Goal: Transaction & Acquisition: Purchase product/service

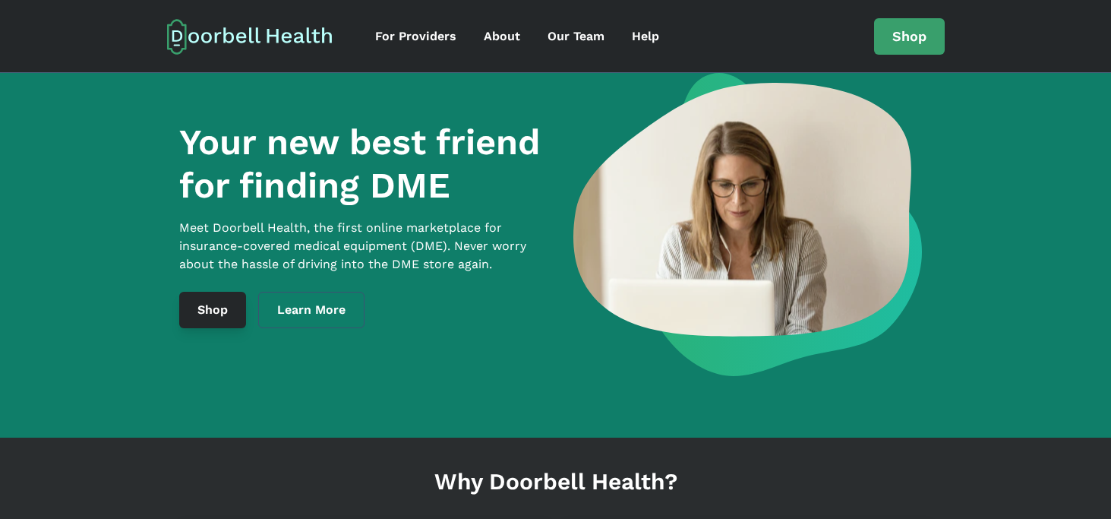
click at [206, 322] on link "Shop" at bounding box center [212, 310] width 67 height 36
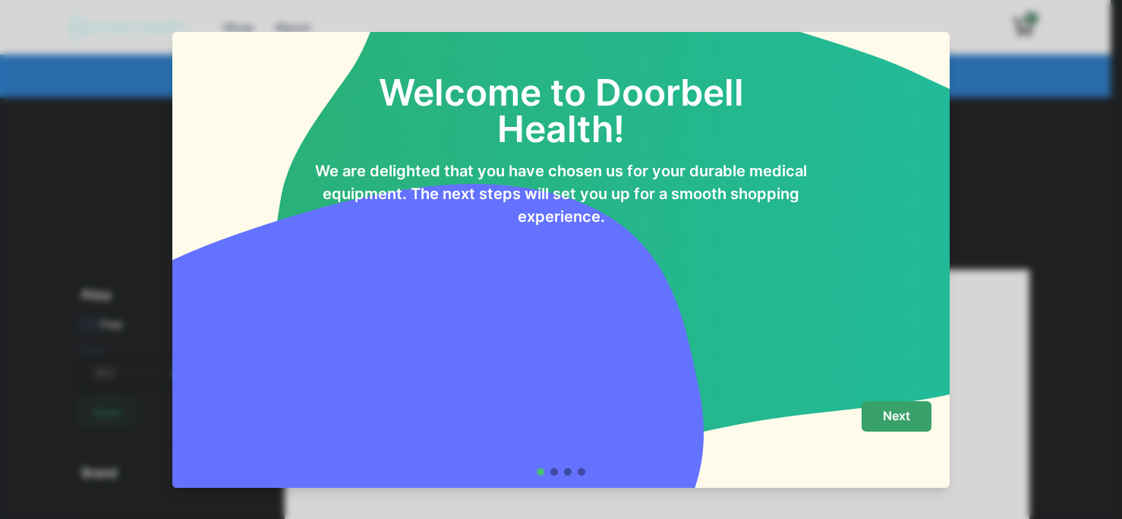
click at [906, 402] on button "Next" at bounding box center [897, 416] width 70 height 30
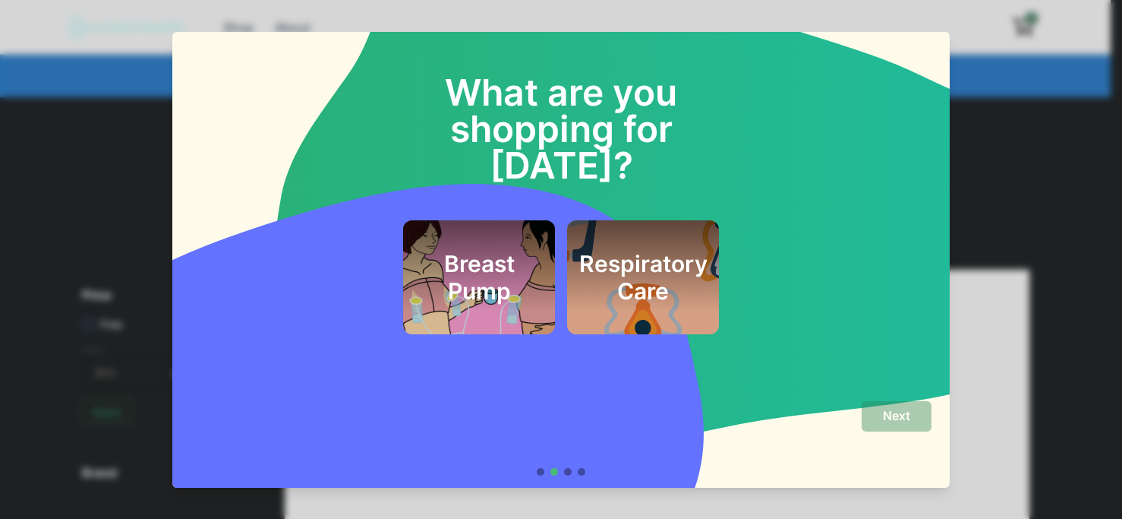
click at [888, 220] on div "Breast Pump Respiratory Care" at bounding box center [561, 277] width 741 height 114
click at [885, 115] on div "What are you shopping for today? Breast Pump Respiratory Care" at bounding box center [561, 186] width 741 height 296
click at [241, 184] on div "Breast Pump Respiratory Care" at bounding box center [561, 259] width 741 height 150
click at [948, 46] on div "What are you shopping for today? Breast Pump Respiratory Care" at bounding box center [560, 210] width 777 height 357
click at [1020, 200] on div "What are you shopping for today? Breast Pump Respiratory Care Next" at bounding box center [561, 259] width 1122 height 519
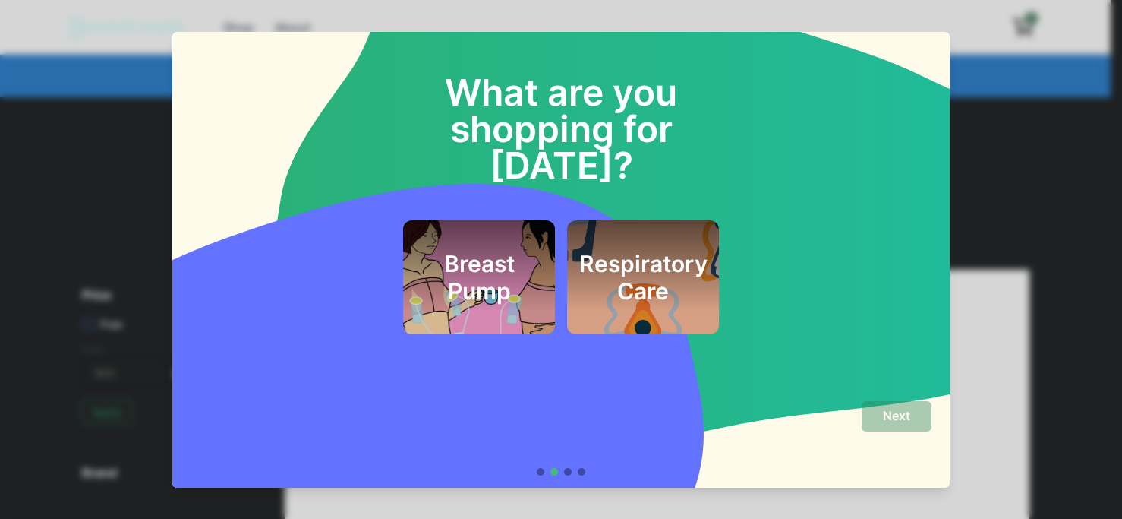
click at [567, 471] on div at bounding box center [568, 472] width 8 height 8
click at [929, 41] on div "What are you shopping for today? Breast Pump Respiratory Care" at bounding box center [560, 210] width 777 height 357
click at [1008, 181] on div "What are you shopping for today? Breast Pump Respiratory Care Next" at bounding box center [561, 259] width 1122 height 519
click at [639, 250] on h2 "Respiratory Care" at bounding box center [643, 277] width 128 height 55
click at [645, 286] on div "Respiratory Care" at bounding box center [642, 276] width 147 height 109
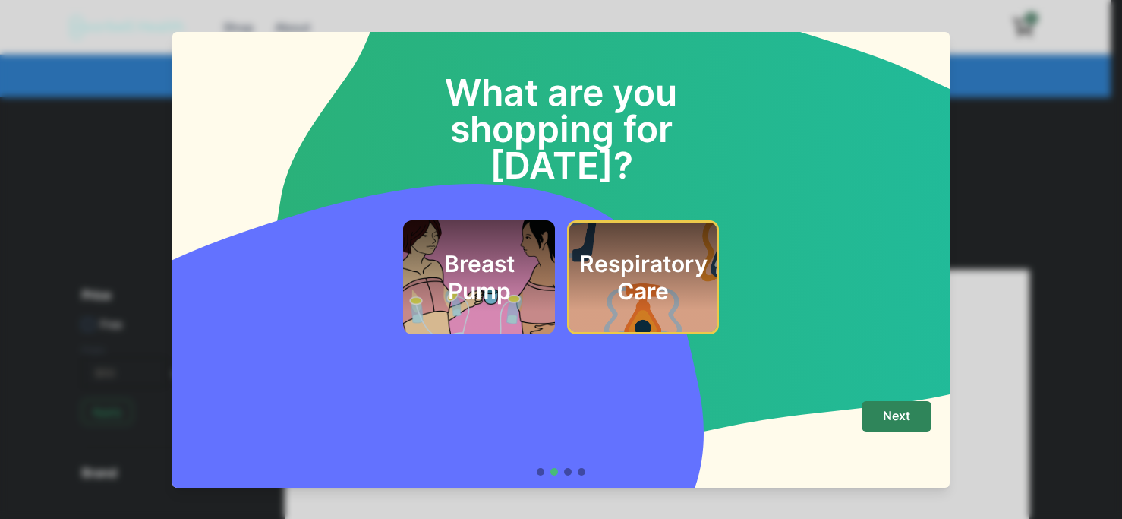
click at [640, 250] on h2 "Respiratory Care" at bounding box center [643, 277] width 128 height 55
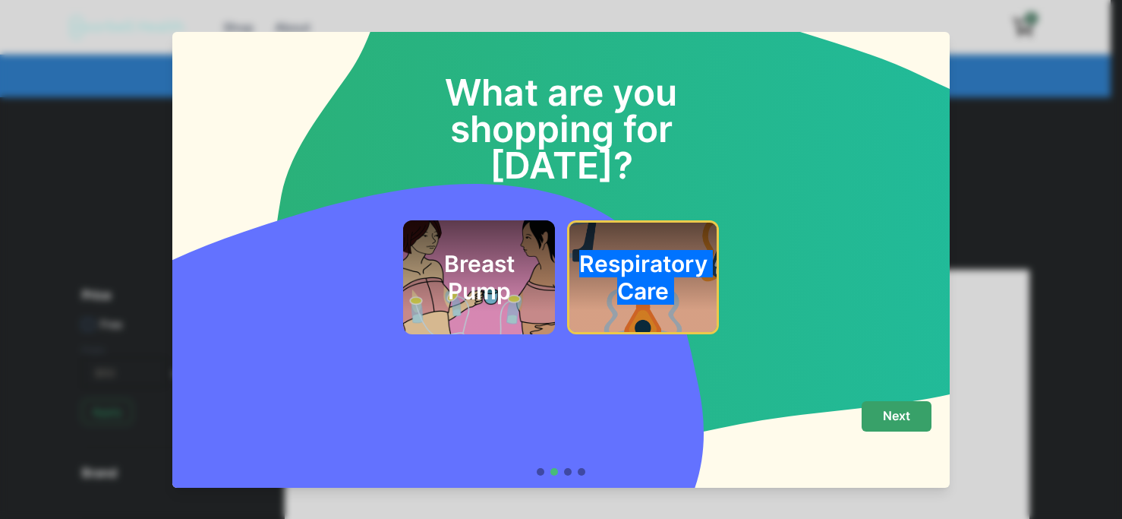
click at [873, 409] on button "Next" at bounding box center [897, 416] width 70 height 30
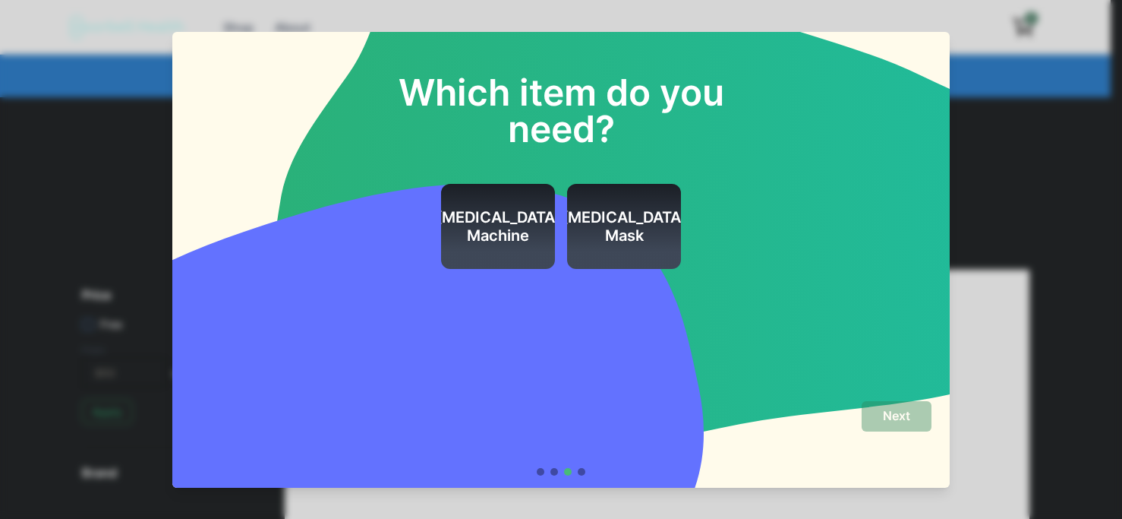
click at [579, 475] on div at bounding box center [582, 472] width 8 height 8
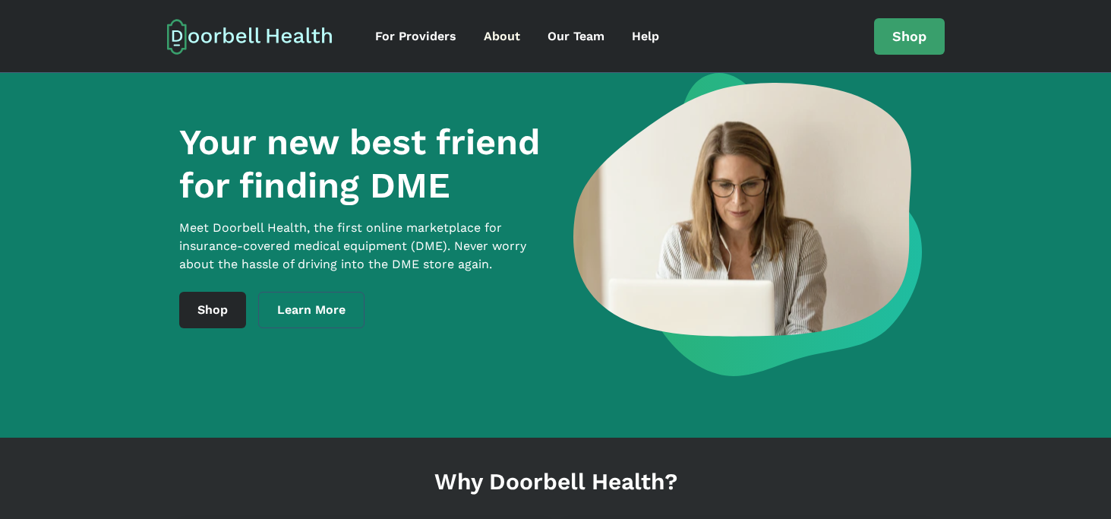
click at [498, 33] on div "About" at bounding box center [502, 36] width 36 height 18
click at [497, 36] on div "About" at bounding box center [502, 36] width 36 height 18
click at [260, 37] on icon at bounding box center [250, 36] width 166 height 36
click at [907, 35] on link "Shop" at bounding box center [909, 36] width 71 height 36
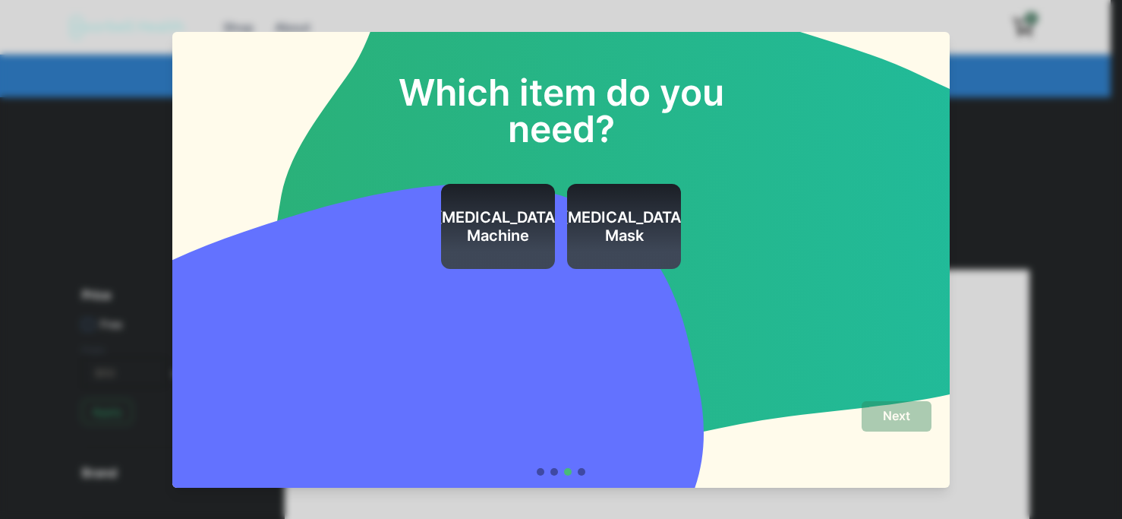
click at [910, 87] on div "Which item do you need? CPAP Machine CPAP Mask" at bounding box center [561, 154] width 741 height 232
click at [904, 68] on div "Which item do you need? CPAP Machine CPAP Mask" at bounding box center [561, 154] width 741 height 232
click at [277, 55] on div "Which item do you need? CPAP Machine CPAP Mask" at bounding box center [561, 154] width 741 height 232
click at [580, 474] on div at bounding box center [582, 472] width 8 height 8
click at [501, 222] on h2 "[MEDICAL_DATA] Machine" at bounding box center [498, 226] width 125 height 36
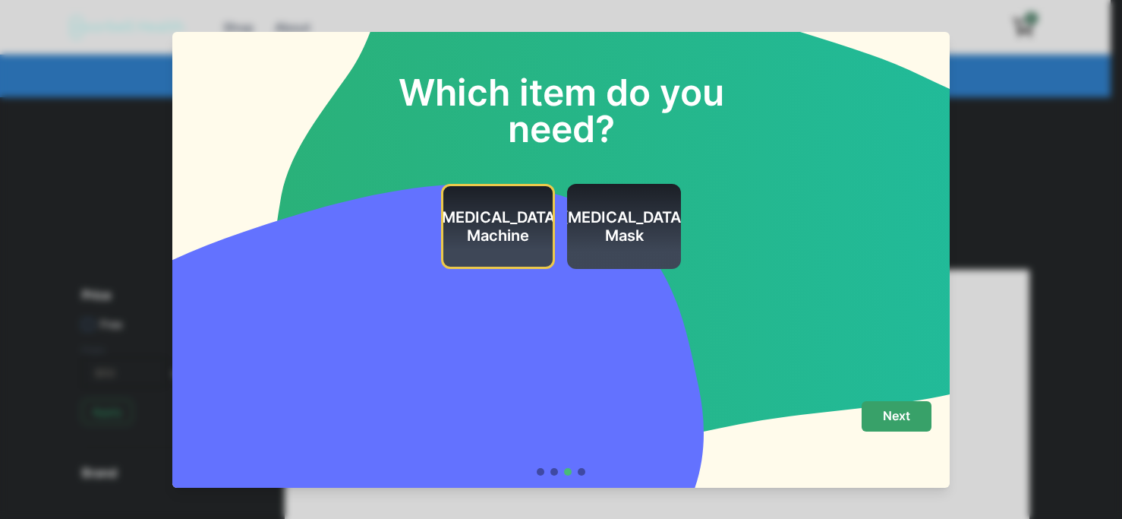
click at [888, 417] on p "Next" at bounding box center [896, 415] width 27 height 14
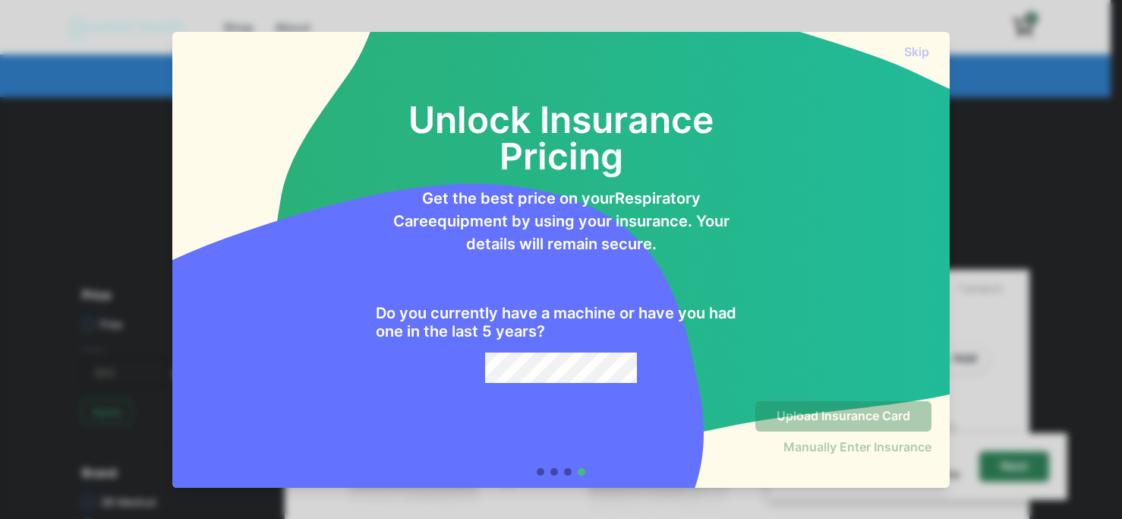
click at [80, 126] on div "Skip Unlock Insurance Pricing Get the best price on your Respiratory Care equip…" at bounding box center [561, 259] width 1122 height 519
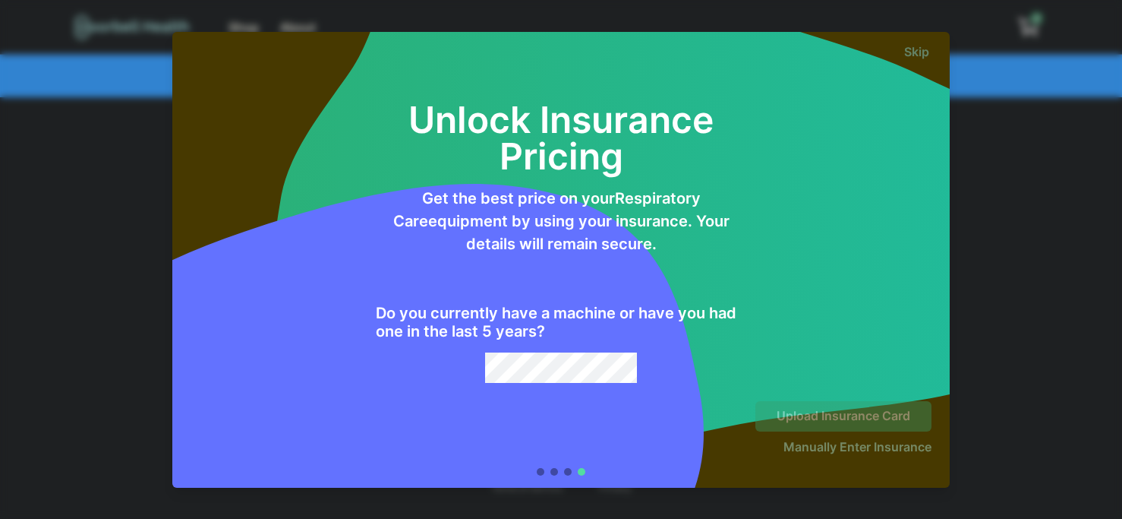
click at [591, 449] on div "Upload Insurance Card Manually Enter Insurance" at bounding box center [561, 431] width 741 height 61
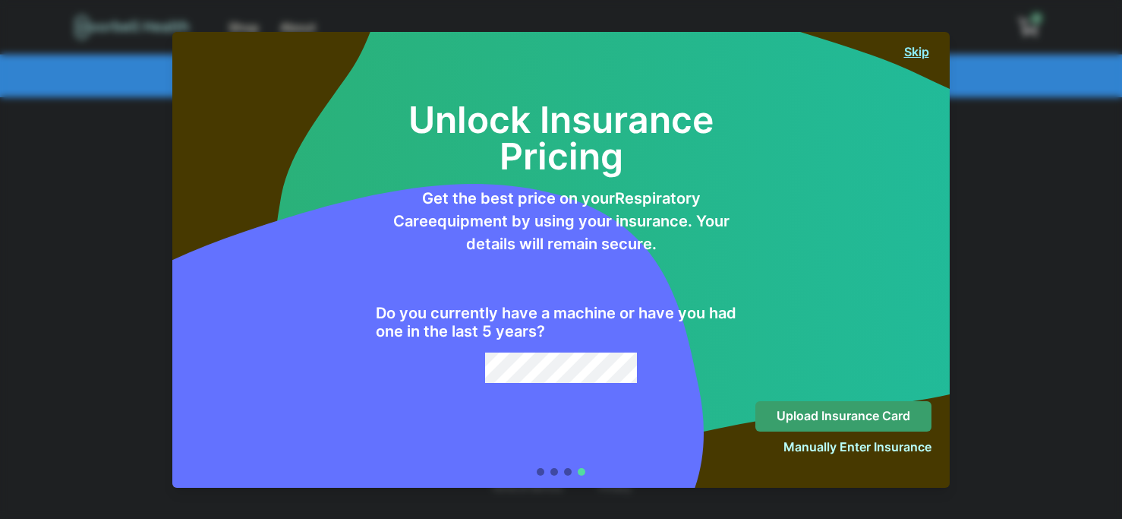
click at [914, 53] on button "Skip" at bounding box center [916, 51] width 30 height 15
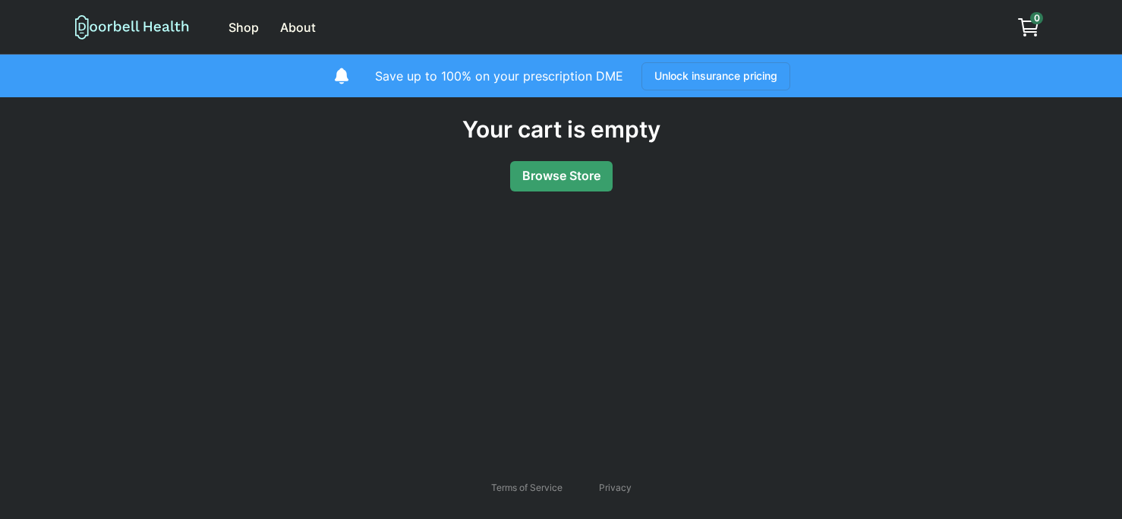
click at [579, 172] on link "Browse Store" at bounding box center [561, 176] width 102 height 30
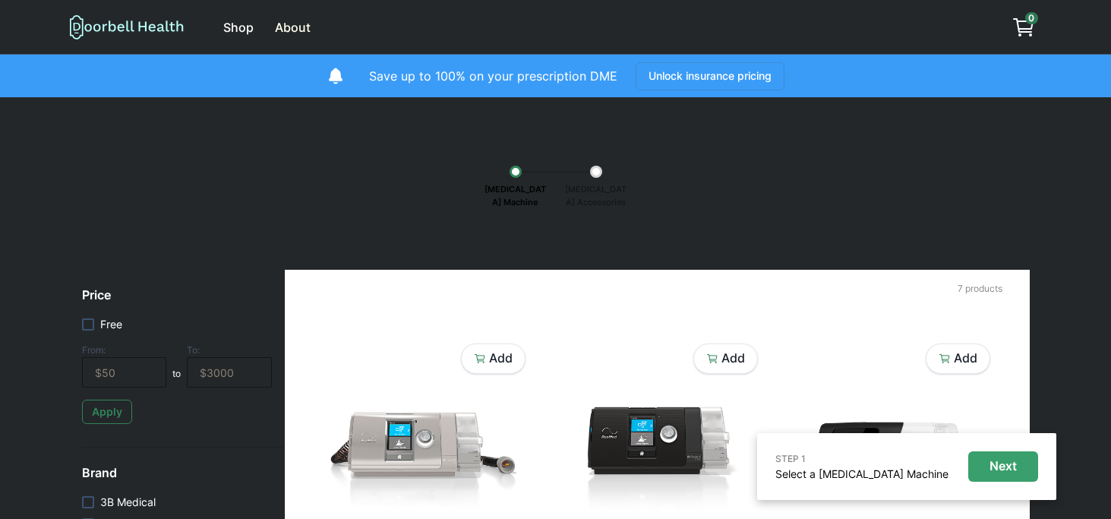
click at [239, 30] on div "Shop" at bounding box center [238, 27] width 30 height 18
click at [240, 23] on div "Shop" at bounding box center [238, 27] width 30 height 18
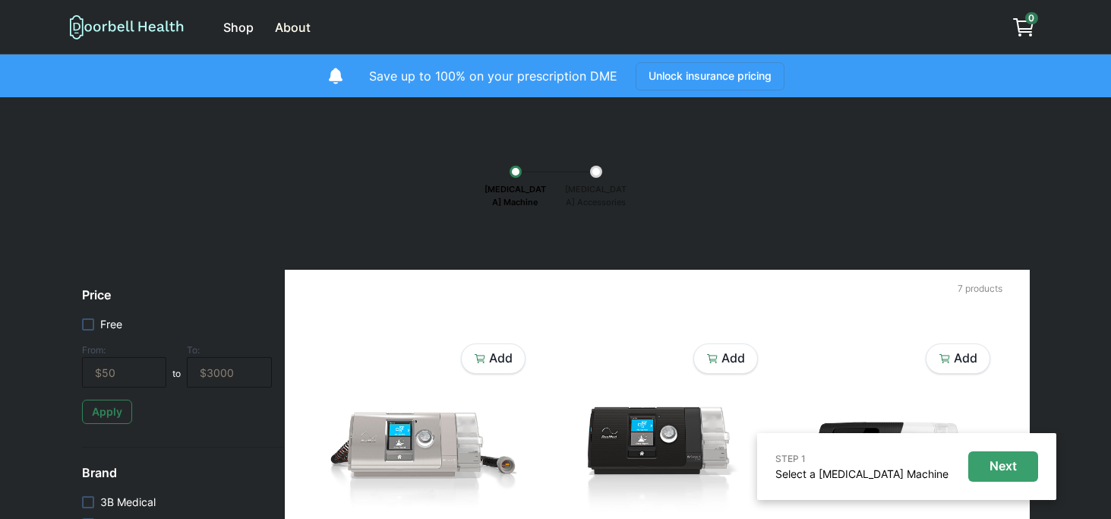
click at [240, 23] on div "Shop" at bounding box center [238, 27] width 30 height 18
click at [151, 26] on icon at bounding box center [127, 26] width 114 height 25
click at [73, 25] on icon at bounding box center [127, 26] width 114 height 25
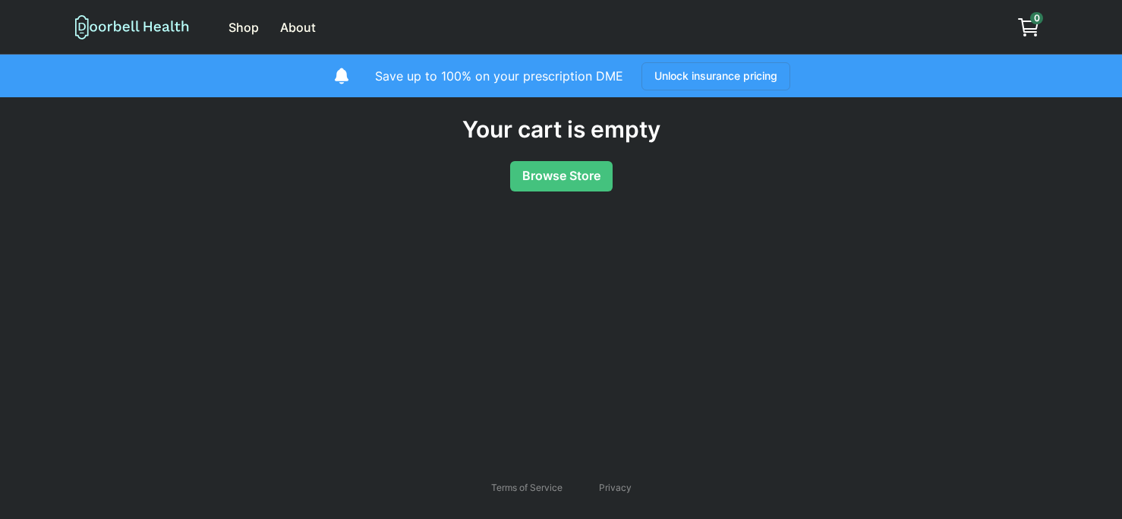
click at [115, 27] on icon at bounding box center [117, 25] width 7 height 11
click at [134, 23] on icon at bounding box center [132, 26] width 114 height 25
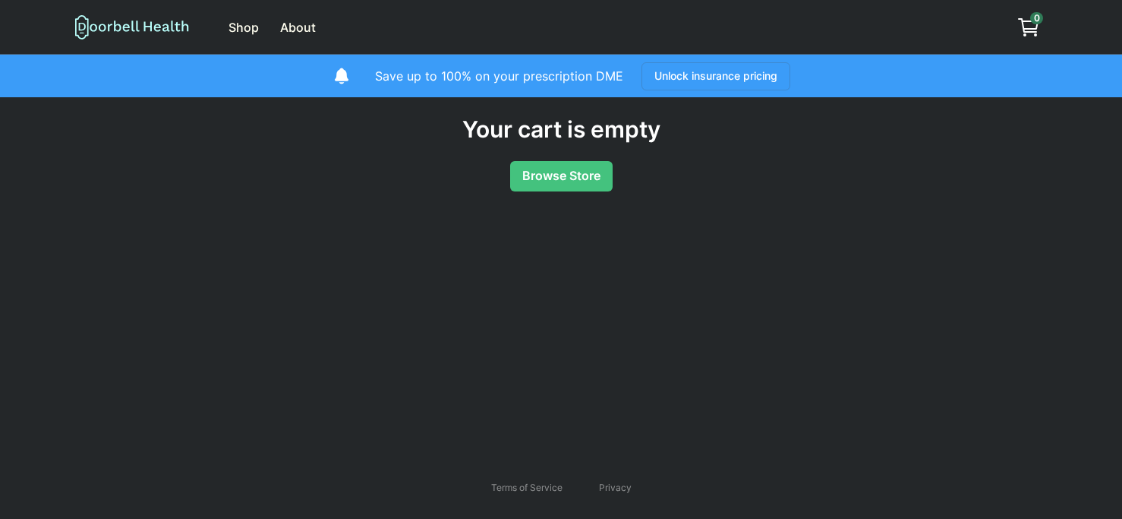
click at [137, 20] on icon at bounding box center [132, 26] width 114 height 25
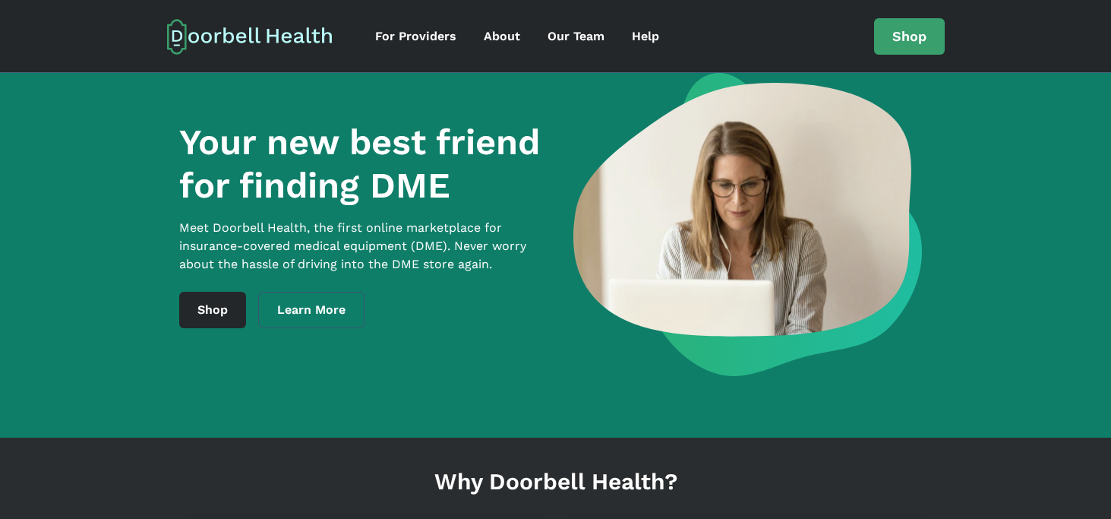
click at [240, 38] on icon at bounding box center [250, 36] width 166 height 36
click at [645, 36] on div "Help" at bounding box center [645, 36] width 27 height 18
click at [634, 35] on div "Help" at bounding box center [645, 36] width 27 height 18
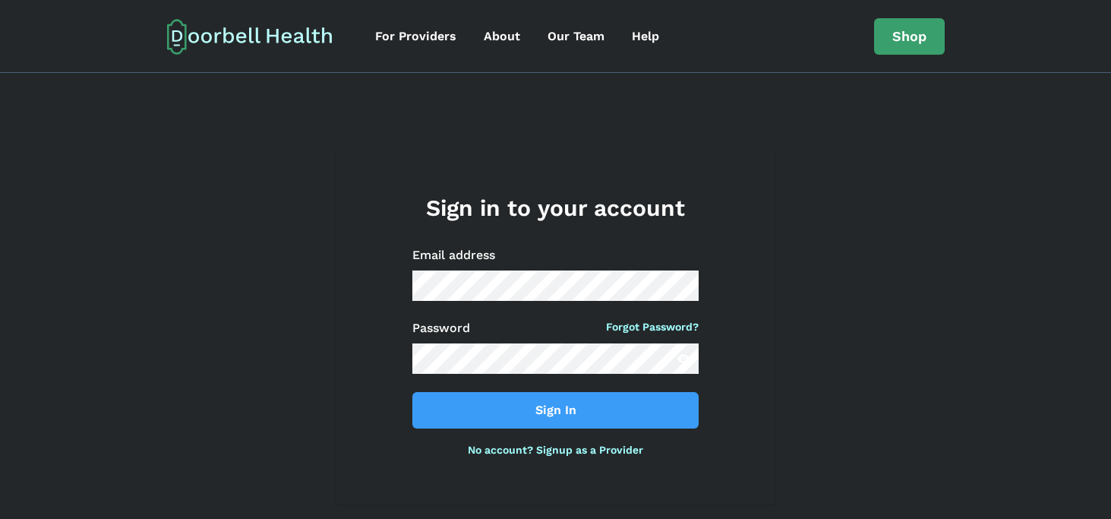
click at [209, 34] on icon at bounding box center [205, 37] width 11 height 11
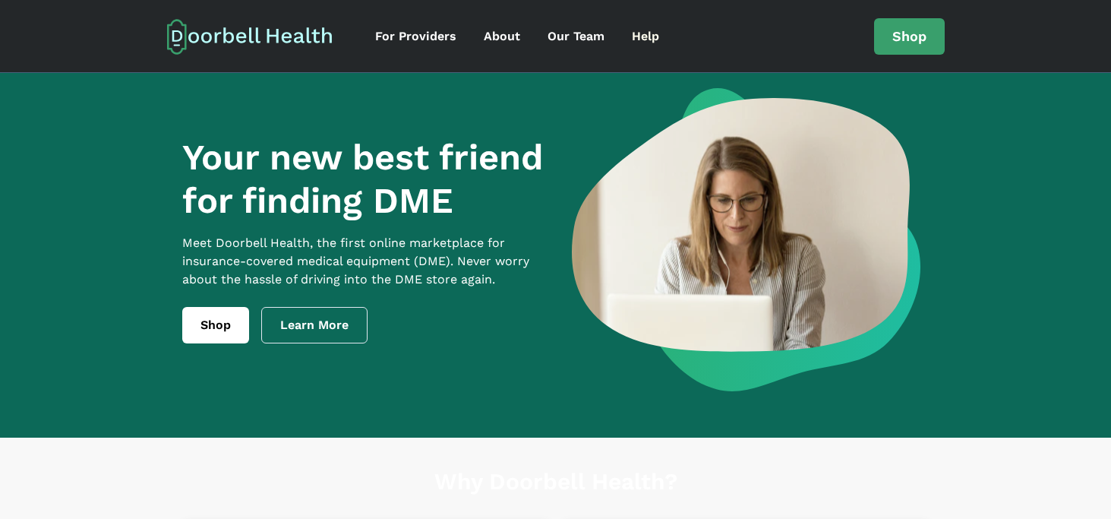
click at [644, 34] on div "Help" at bounding box center [645, 36] width 27 height 18
click at [910, 39] on link "Shop" at bounding box center [909, 36] width 71 height 36
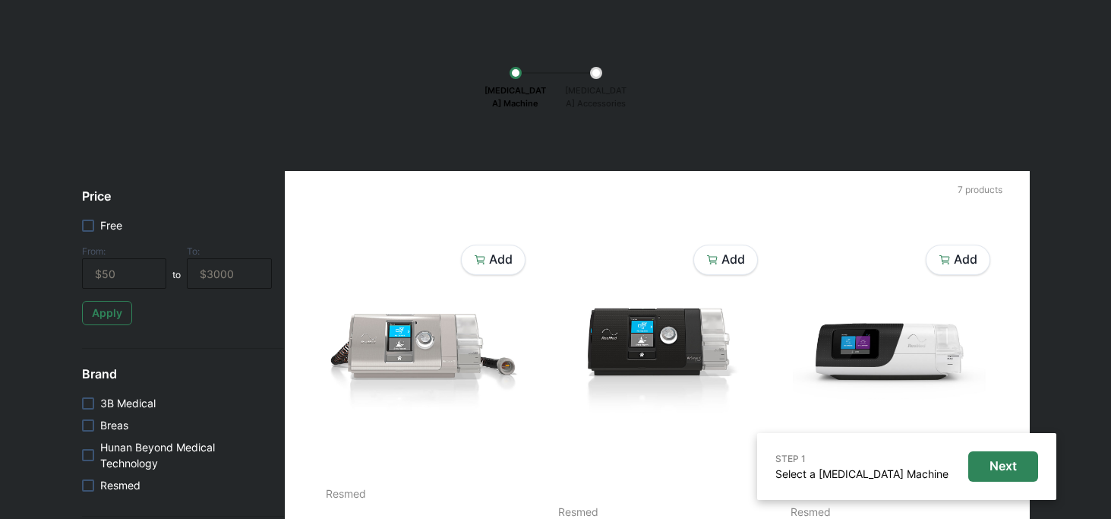
scroll to position [326, 0]
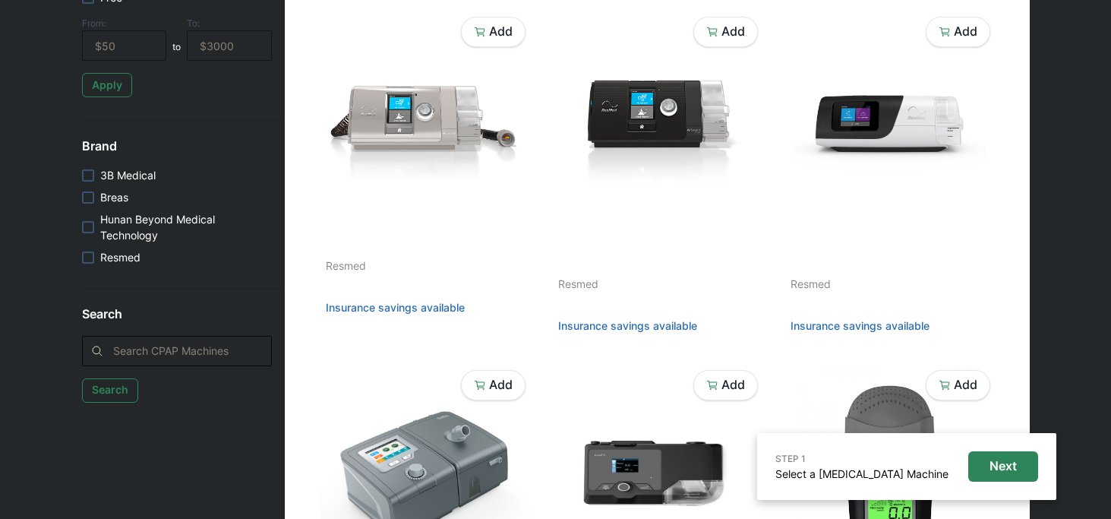
click at [208, 348] on input "search" at bounding box center [177, 351] width 190 height 30
type input "wheelchair"
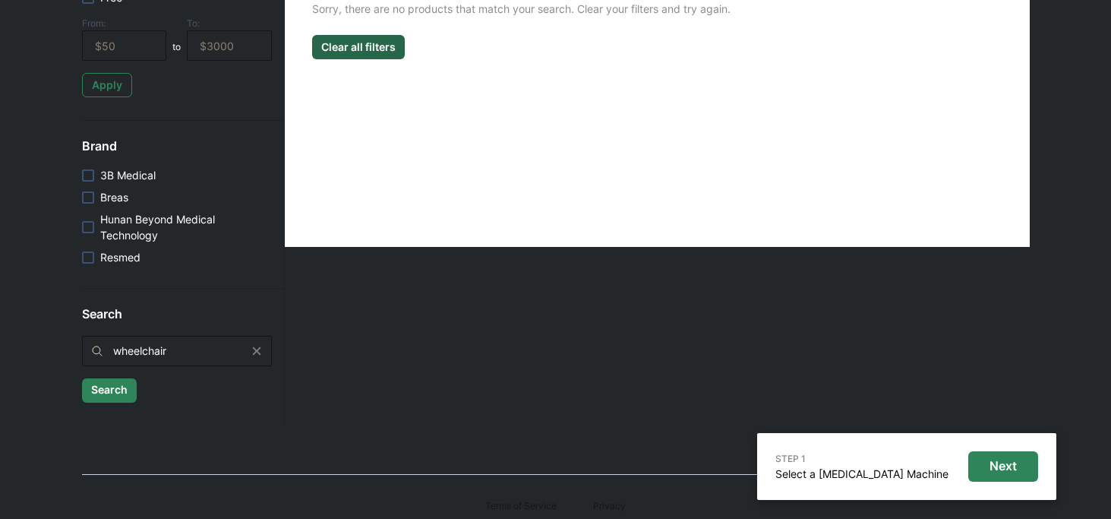
click at [109, 389] on button "Search" at bounding box center [109, 390] width 55 height 24
click at [356, 42] on button "Clear all filters" at bounding box center [358, 47] width 93 height 24
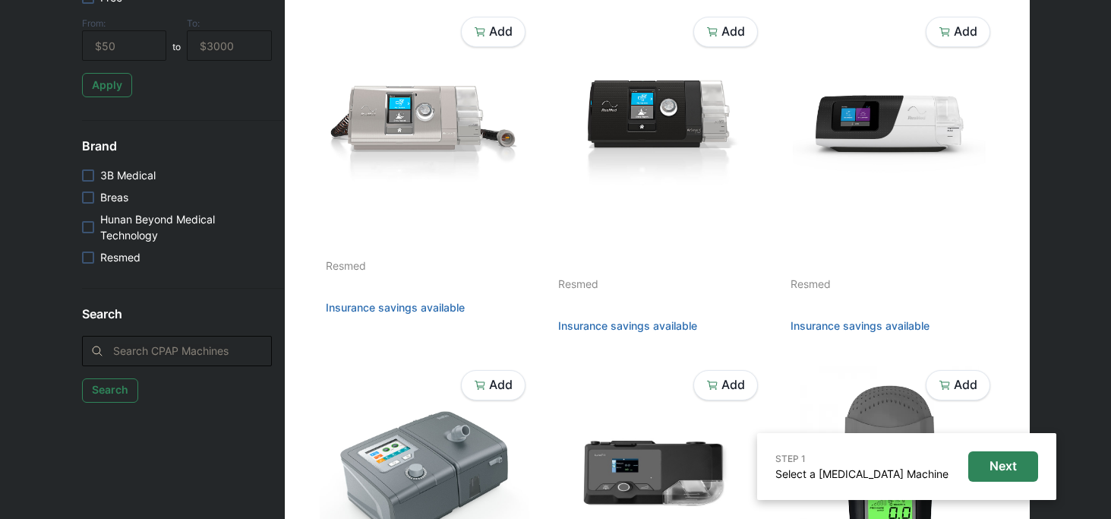
click at [129, 350] on input "search" at bounding box center [177, 351] width 190 height 30
click at [1108, 219] on div "STEP 1 Select a CPAP Machine Next CPAP Machine CPAP Accessories Price Free From…" at bounding box center [555, 414] width 1111 height 1287
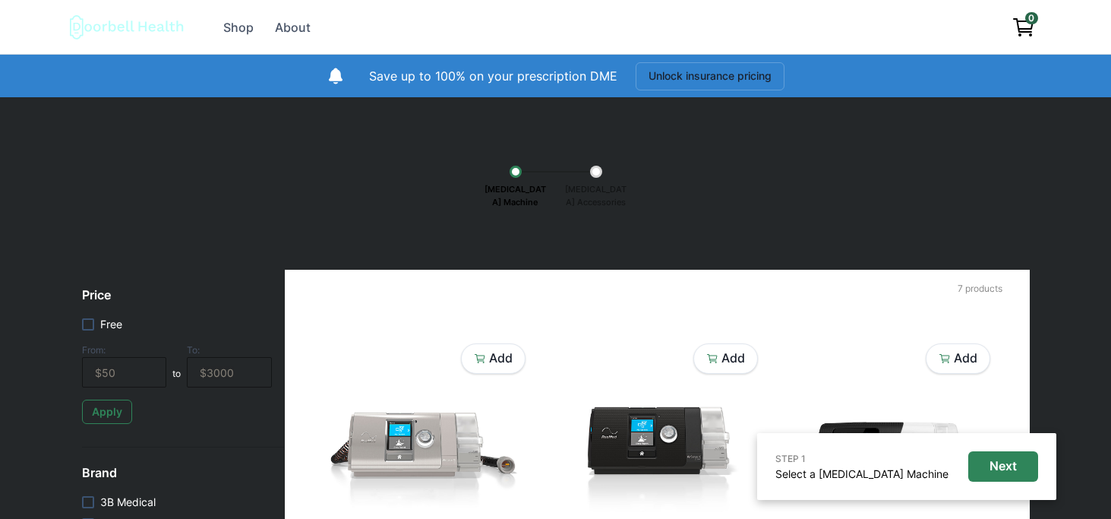
click at [1026, 26] on icon "View cart" at bounding box center [1023, 27] width 24 height 24
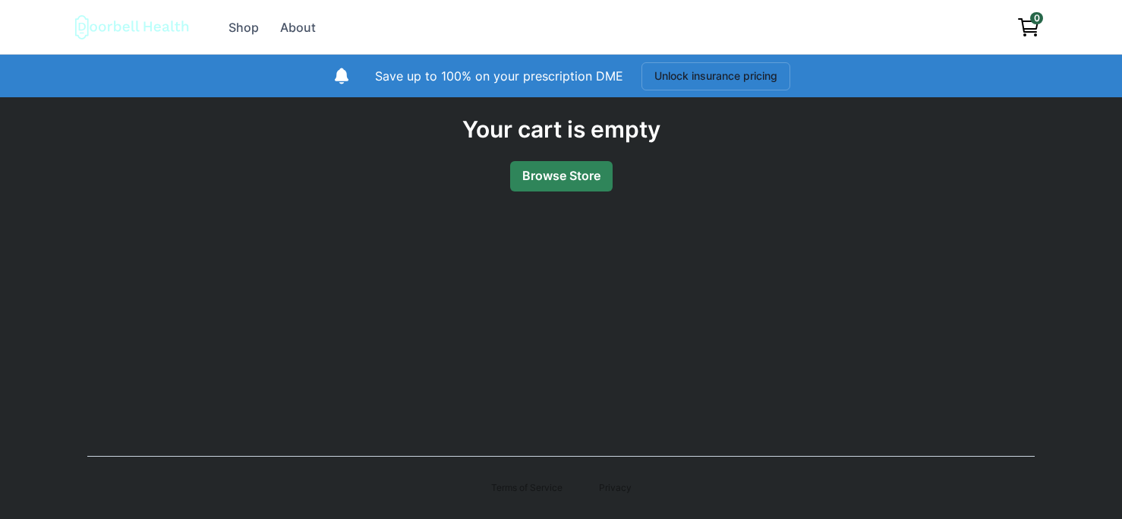
click at [554, 173] on link "Browse Store" at bounding box center [561, 176] width 102 height 30
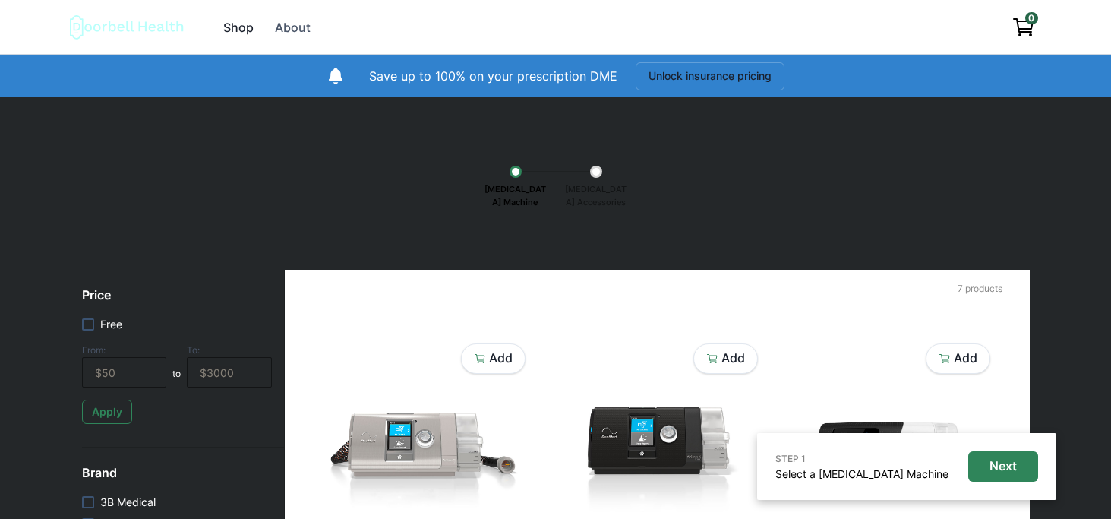
click at [239, 24] on div "Shop" at bounding box center [238, 27] width 30 height 18
